Goal: Task Accomplishment & Management: Complete application form

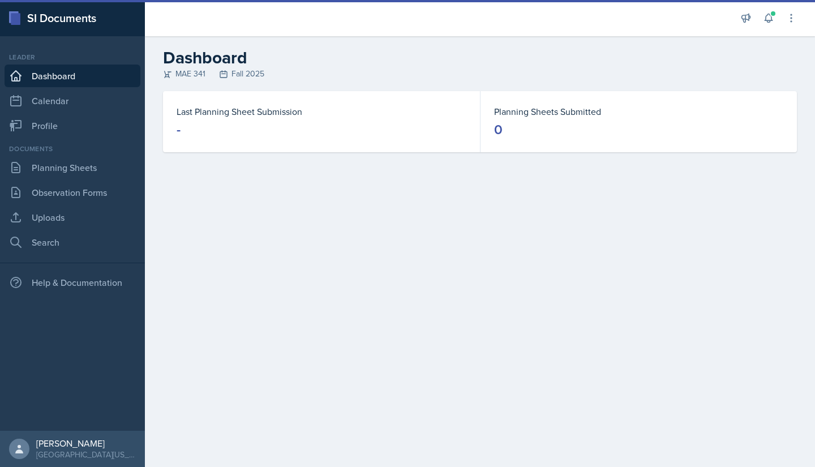
click at [245, 112] on dt "Last Planning Sheet Submission" at bounding box center [322, 112] width 290 height 14
click at [225, 113] on dt "Last Planning Sheet Submission" at bounding box center [322, 112] width 290 height 14
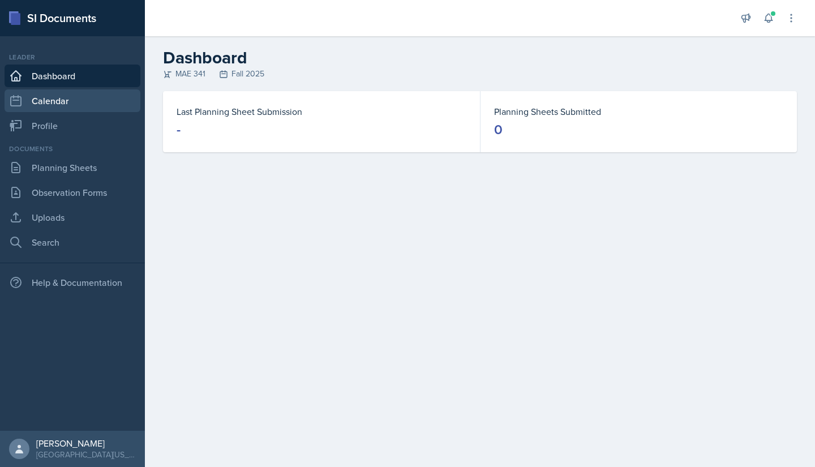
click at [84, 101] on link "Calendar" at bounding box center [73, 100] width 136 height 23
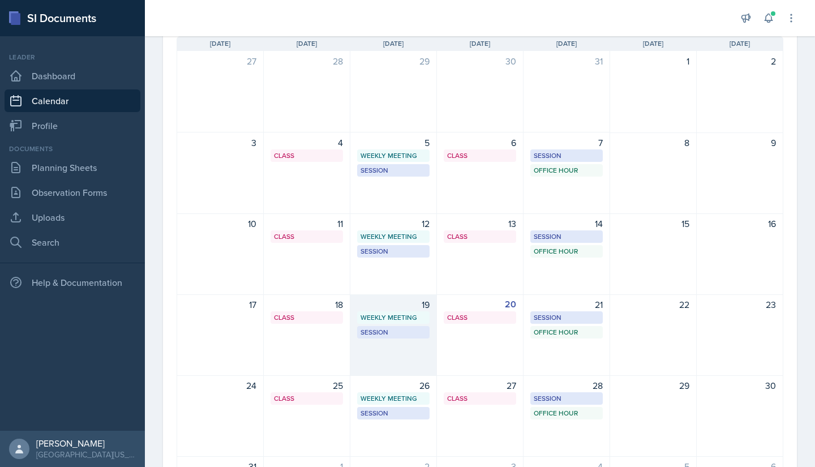
scroll to position [119, 0]
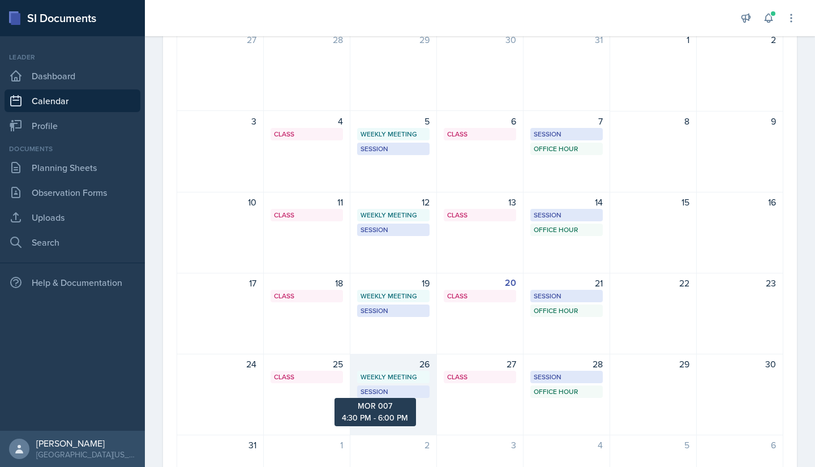
click at [391, 393] on div "Session" at bounding box center [394, 392] width 66 height 10
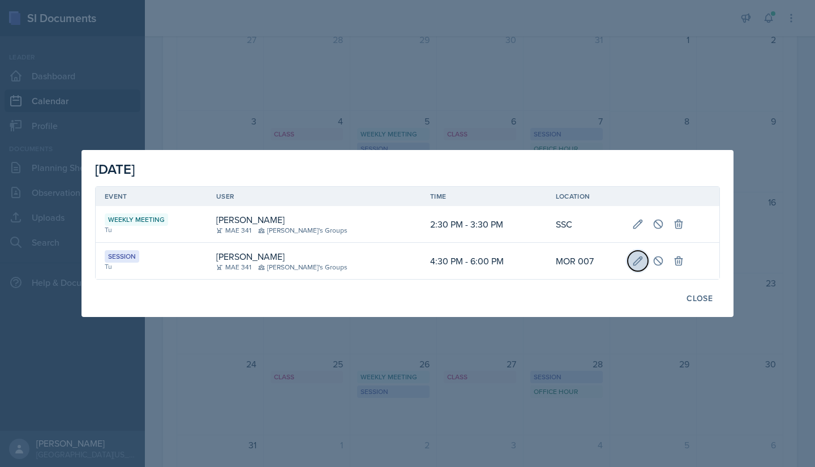
click at [632, 256] on icon at bounding box center [637, 260] width 11 height 11
select select "4"
select select "30"
select select "PM"
select select "6"
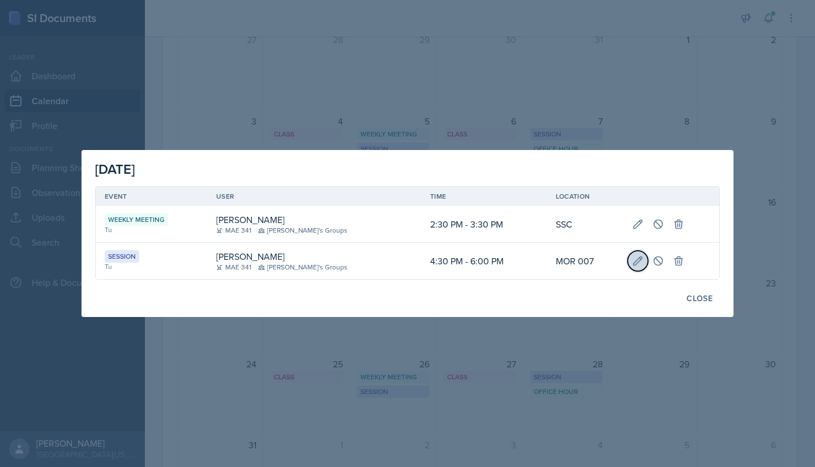
select select "0"
select select "PM"
type input "MOR 007"
select select "30b582fb-8ac9-49fb-a214-1fb047ccc295"
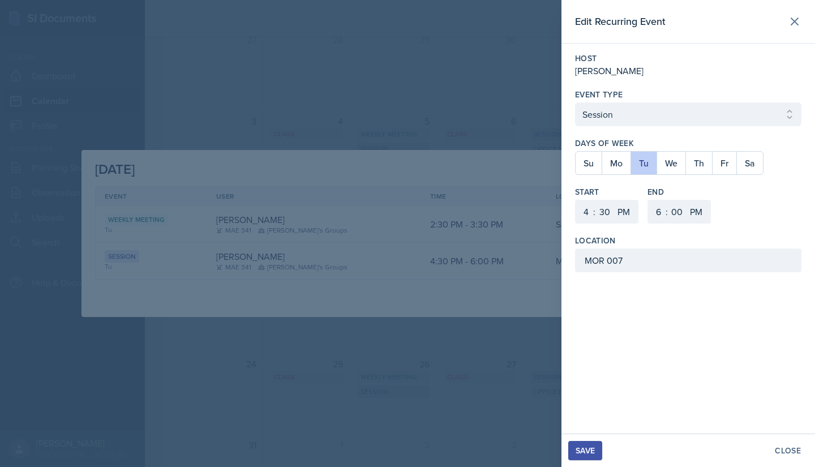
click at [588, 436] on div "Save Close" at bounding box center [688, 450] width 254 height 33
click at [582, 443] on button "Save" at bounding box center [585, 450] width 34 height 19
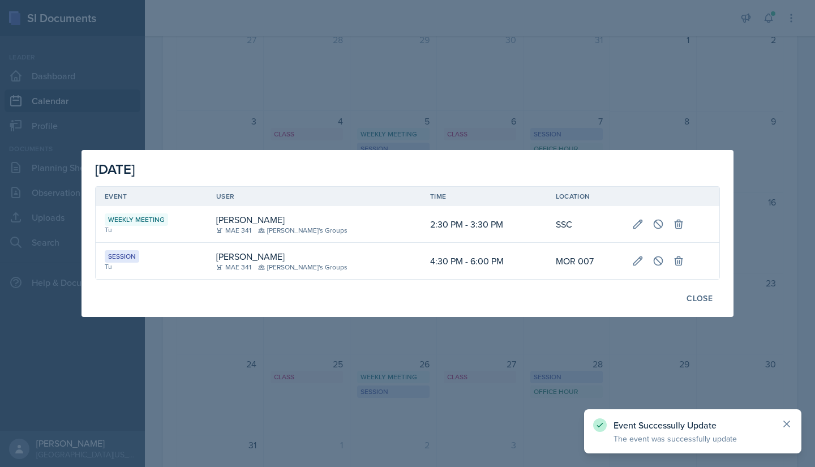
click at [784, 421] on icon at bounding box center [787, 424] width 6 height 6
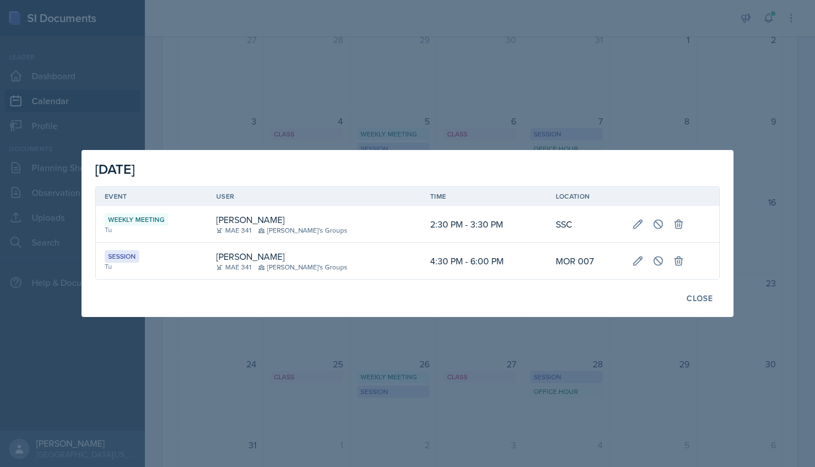
click at [599, 385] on div at bounding box center [407, 233] width 815 height 467
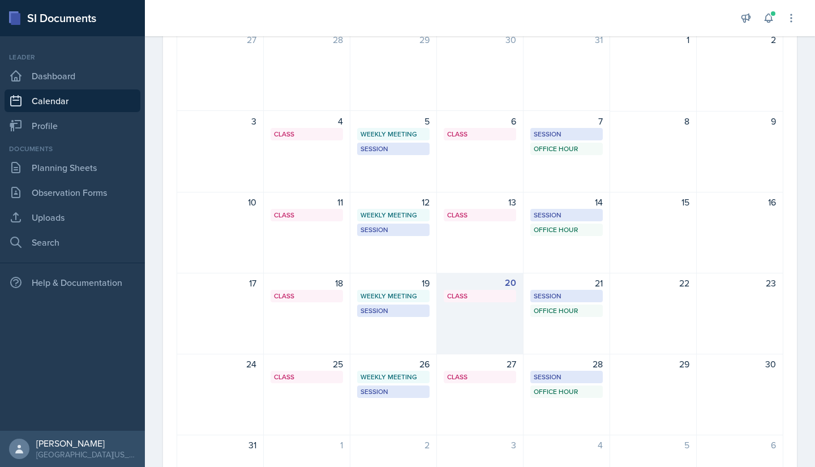
scroll to position [166, 0]
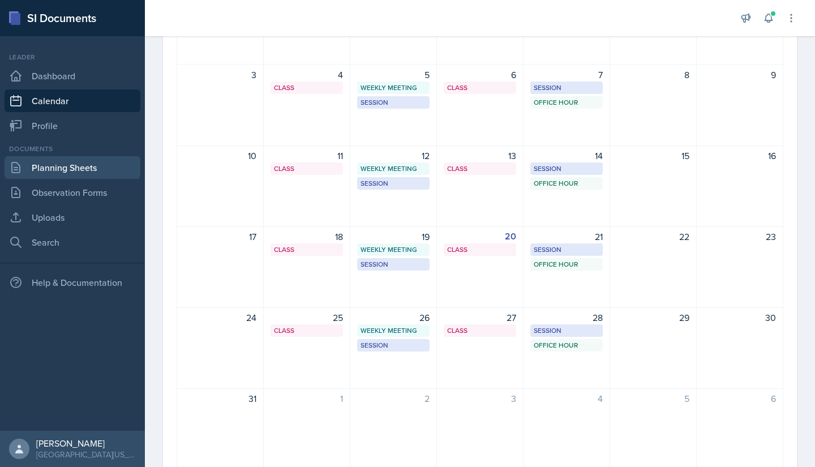
click at [78, 166] on link "Planning Sheets" at bounding box center [73, 167] width 136 height 23
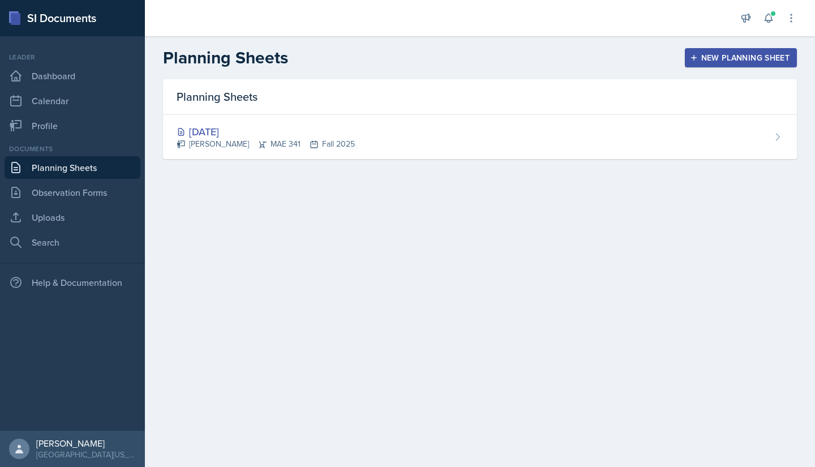
click at [778, 29] on div "Announcements New Announcement Title Message Create Notifications [DATE] 1:18 P…" at bounding box center [768, 18] width 57 height 36
click at [741, 53] on div "New Planning Sheet" at bounding box center [740, 57] width 97 height 9
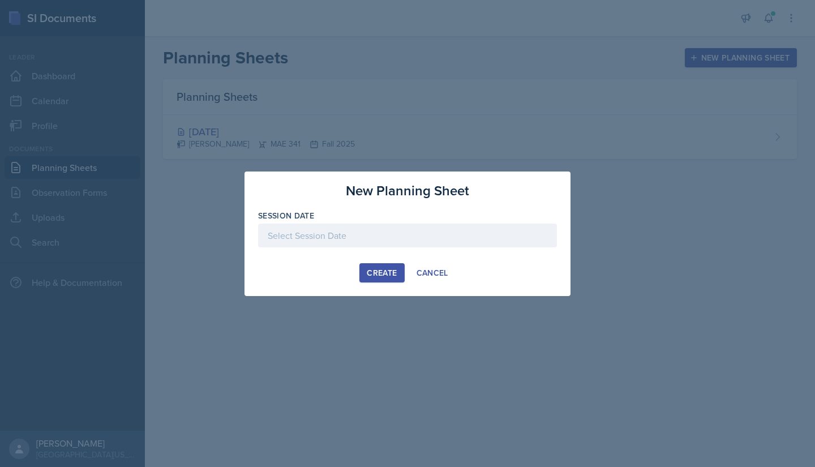
click at [404, 227] on div at bounding box center [407, 236] width 299 height 24
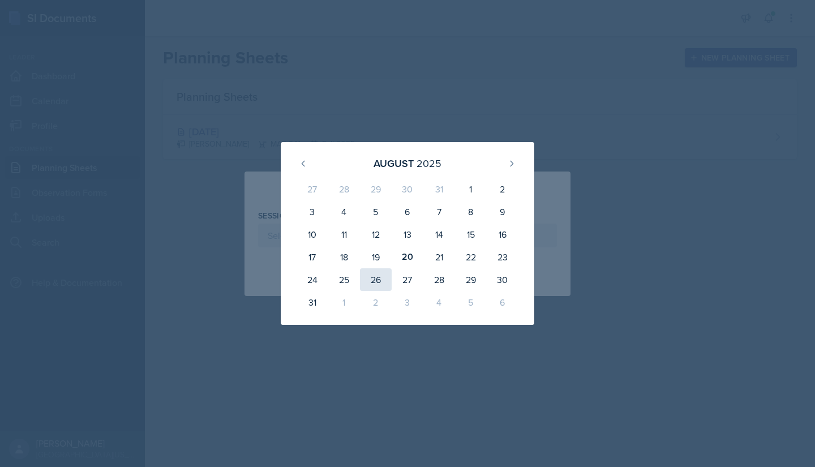
click at [368, 274] on div "26" at bounding box center [376, 279] width 32 height 23
type input "[DATE]"
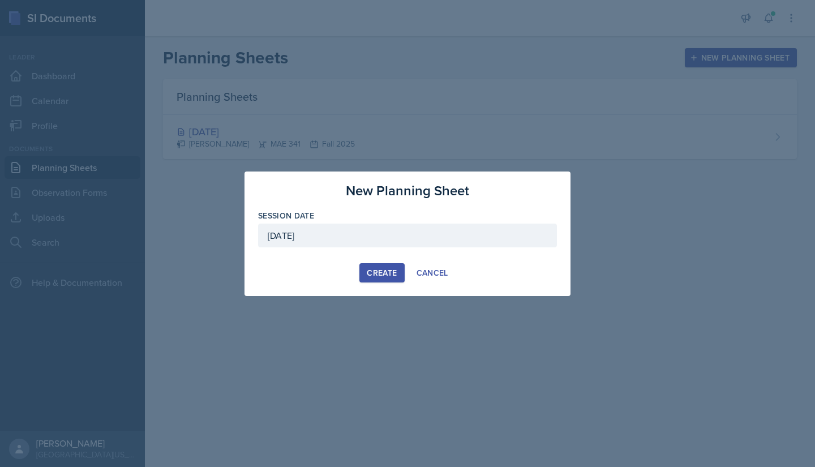
click at [374, 272] on div "Create" at bounding box center [382, 272] width 30 height 9
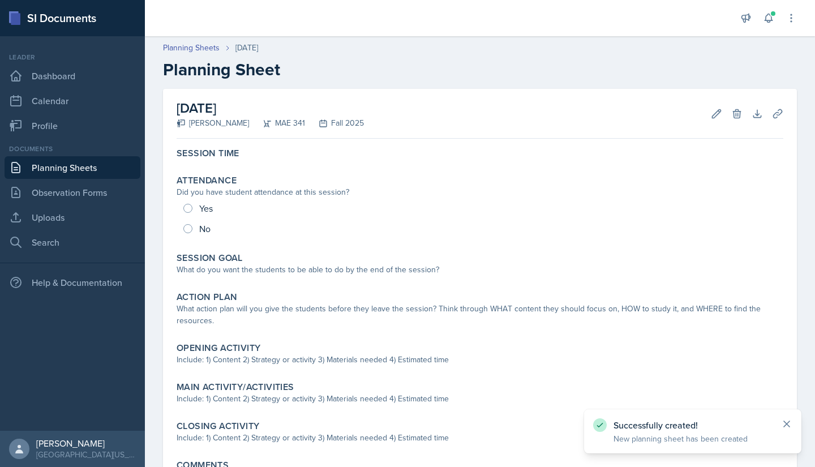
click at [791, 423] on icon at bounding box center [786, 423] width 11 height 11
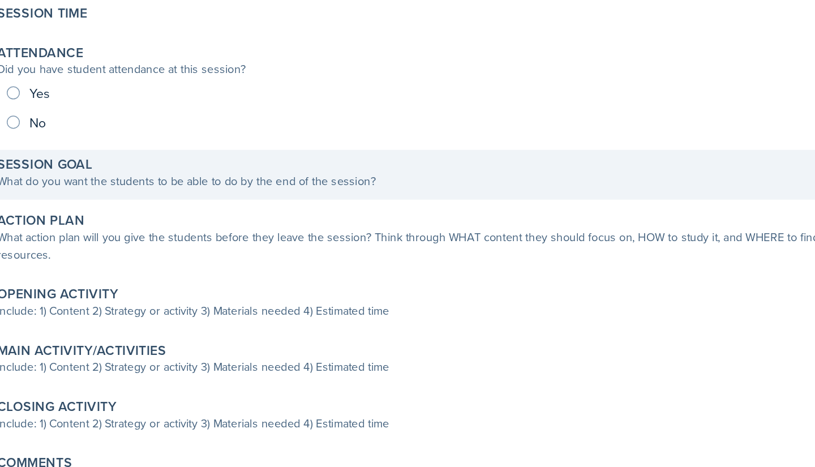
scroll to position [67, 0]
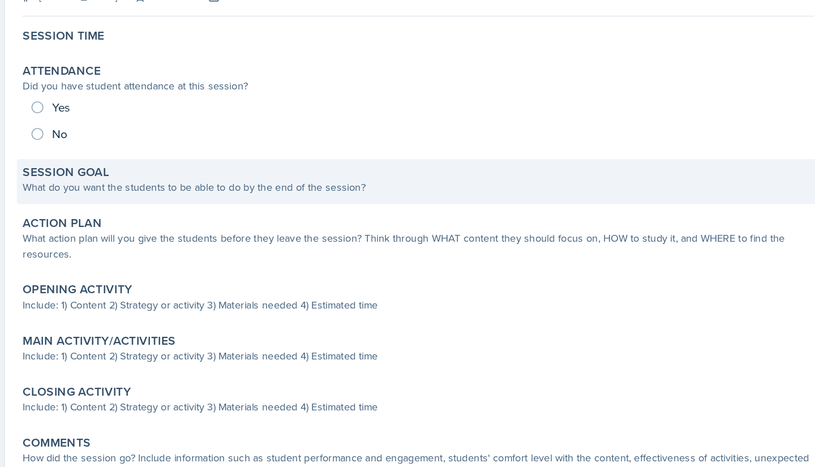
click at [285, 200] on div "What do you want the students to be able to do by the end of the session?" at bounding box center [480, 202] width 607 height 12
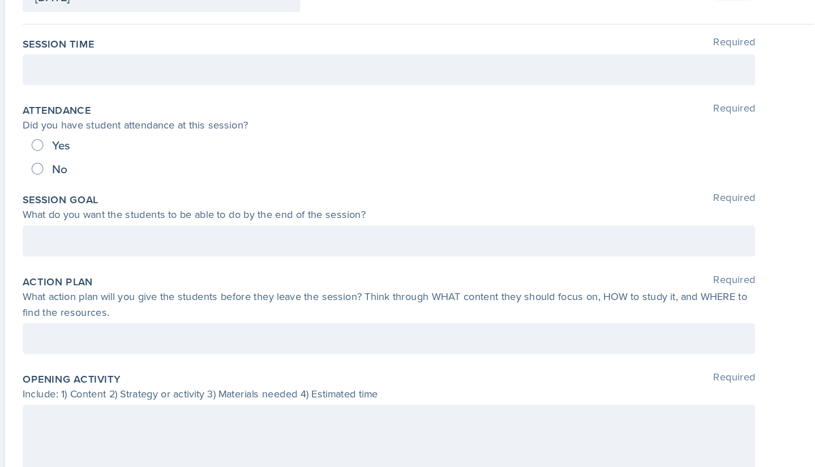
scroll to position [0, 0]
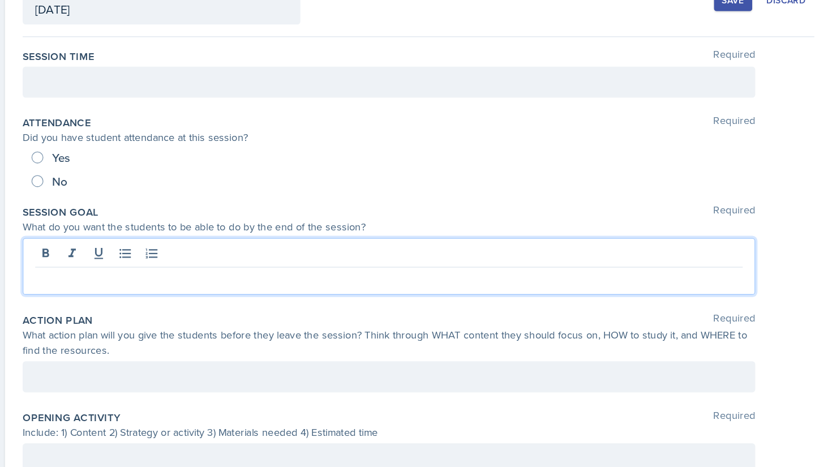
click at [286, 279] on div "Session Goal Required What do you want the students to be able to do by the end…" at bounding box center [480, 262] width 607 height 83
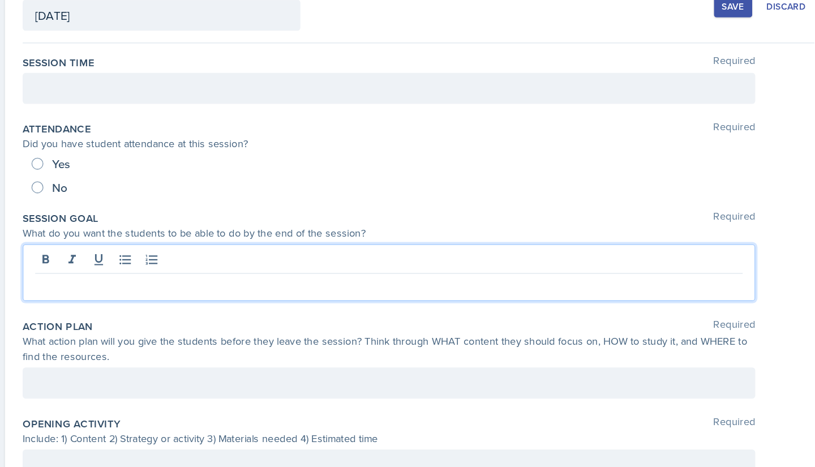
scroll to position [48, 0]
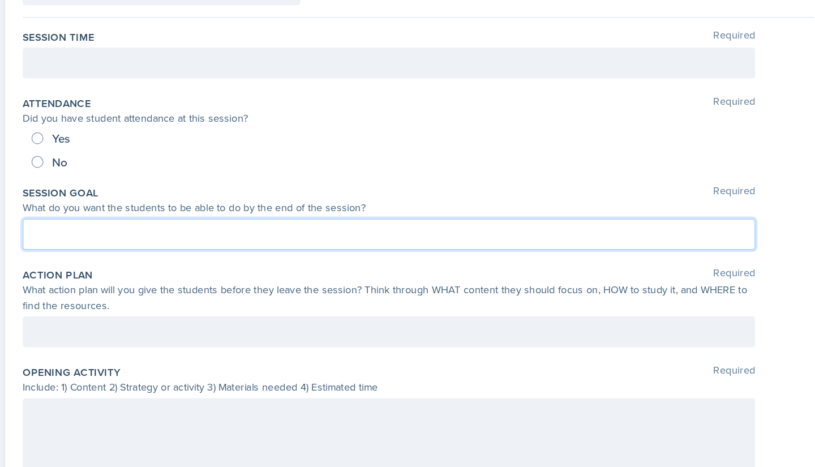
click at [289, 268] on p at bounding box center [457, 263] width 542 height 14
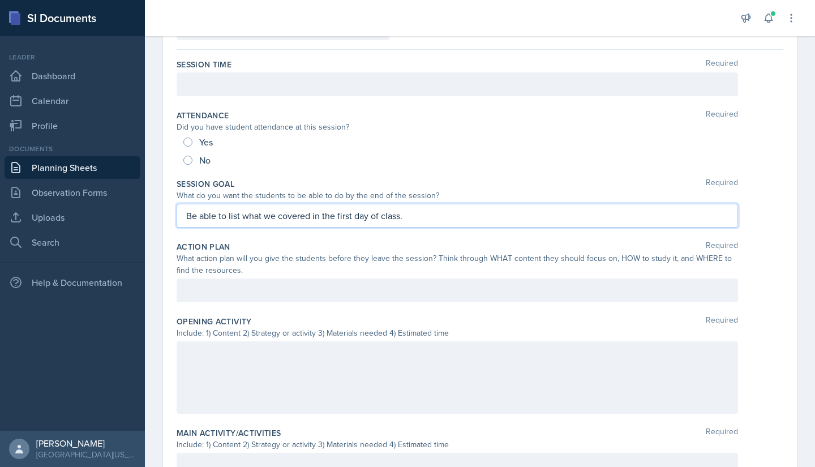
scroll to position [115, 0]
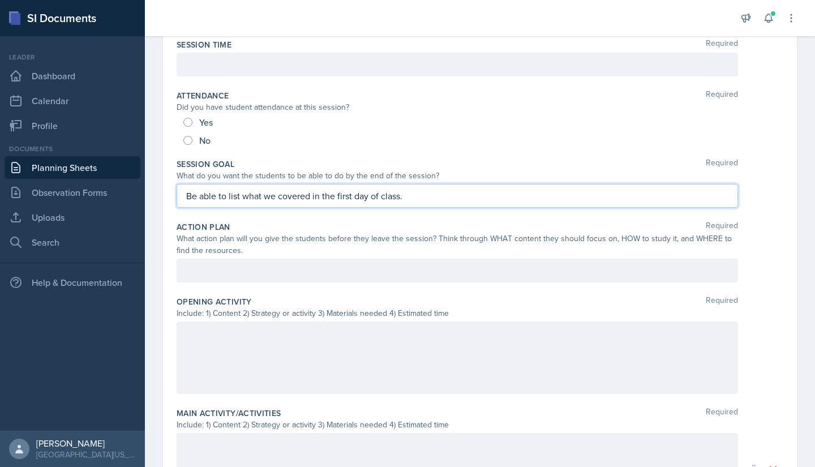
click at [375, 277] on p at bounding box center [457, 271] width 542 height 14
